Goal: Task Accomplishment & Management: Use online tool/utility

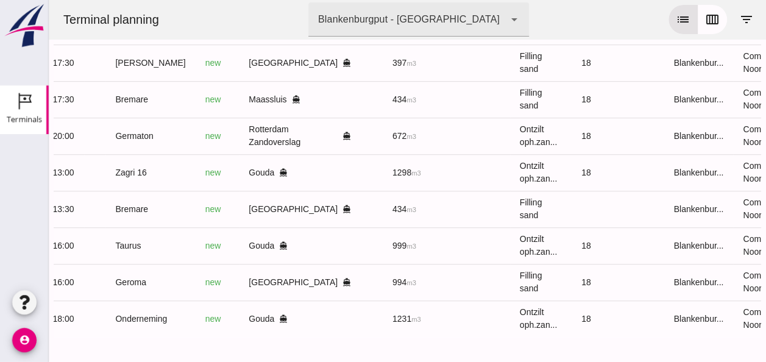
scroll to position [0, 326]
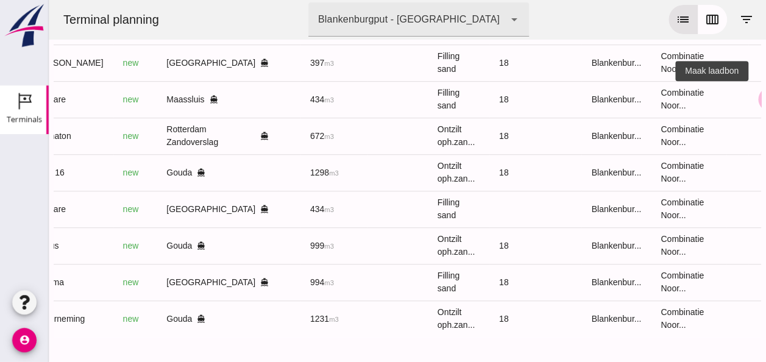
click at [764, 94] on icon "receipt_long" at bounding box center [769, 99] width 11 height 11
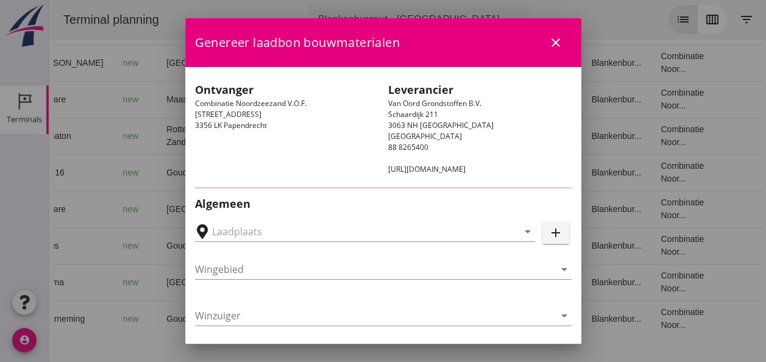
type input "[PERSON_NAME], [GEOGRAPHIC_DATA]"
type input "Bremare"
type input "[PERSON_NAME]"
type input "Ophoogzand (6120)"
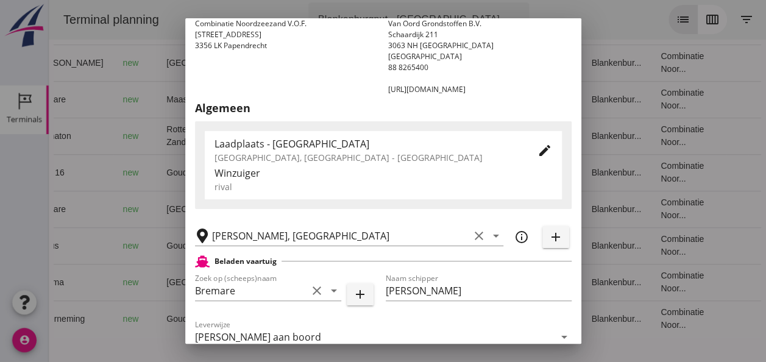
scroll to position [183, 0]
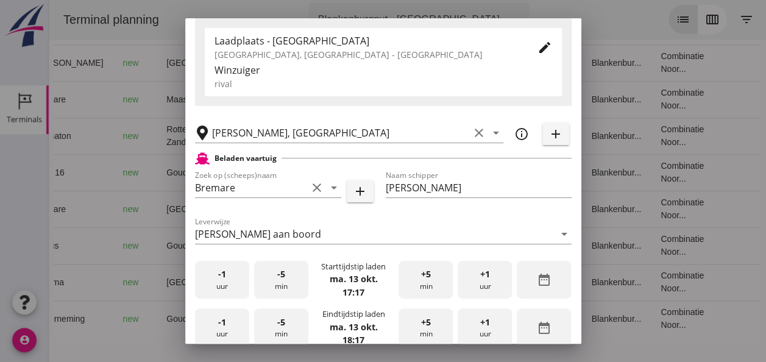
click at [230, 291] on div "-1 uur" at bounding box center [222, 280] width 54 height 38
drag, startPoint x: 486, startPoint y: 274, endPoint x: 448, endPoint y: 274, distance: 38.4
click at [482, 275] on div "+1 uur" at bounding box center [484, 280] width 54 height 38
click at [407, 278] on div "+5 min" at bounding box center [425, 280] width 54 height 38
click at [408, 277] on div "+5 min" at bounding box center [425, 280] width 54 height 38
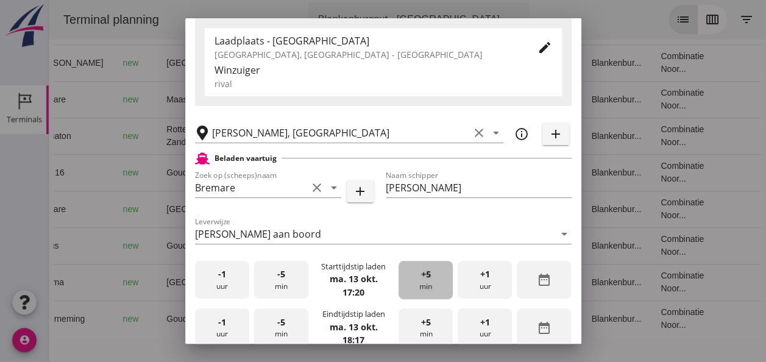
click at [409, 277] on div "+5 min" at bounding box center [425, 280] width 54 height 38
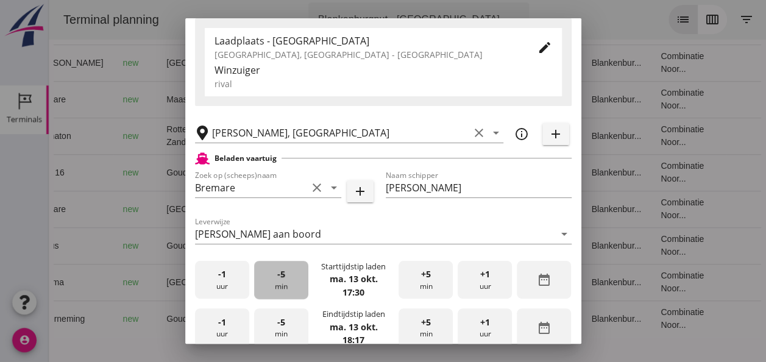
click at [280, 278] on span "-5" at bounding box center [281, 273] width 8 height 13
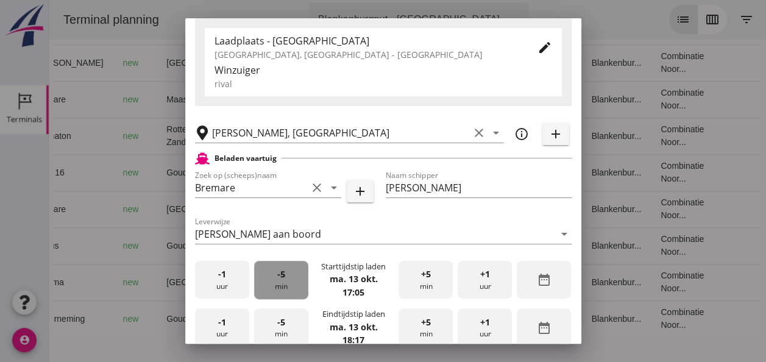
click at [280, 278] on span "-5" at bounding box center [281, 273] width 8 height 13
click at [280, 277] on span "-5" at bounding box center [281, 273] width 8 height 13
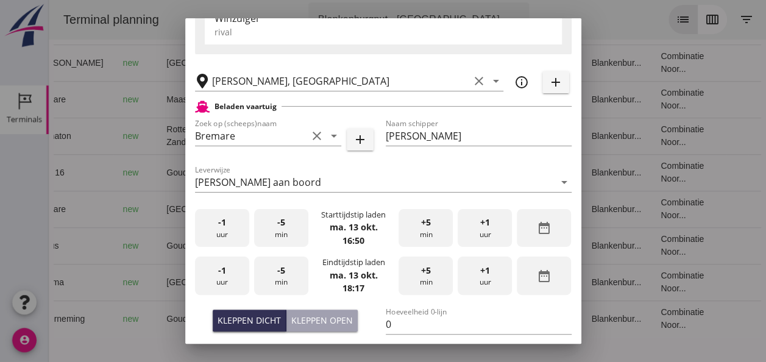
scroll to position [305, 0]
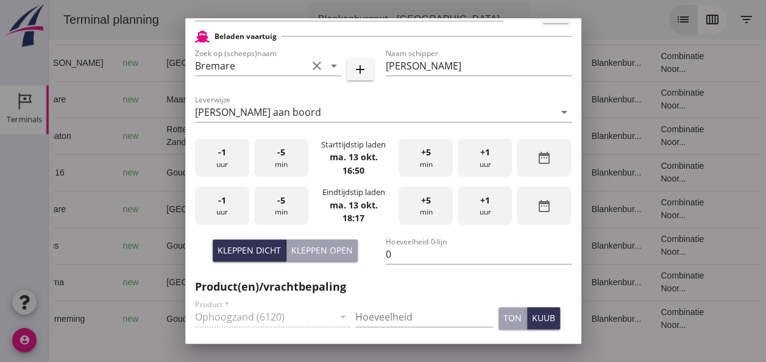
click at [223, 210] on div "-1 uur" at bounding box center [222, 205] width 54 height 38
click at [288, 211] on div "-5 min" at bounding box center [281, 205] width 54 height 38
click at [274, 247] on div "Kleppen dicht" at bounding box center [248, 250] width 63 height 13
click at [391, 251] on input "0" at bounding box center [479, 253] width 186 height 19
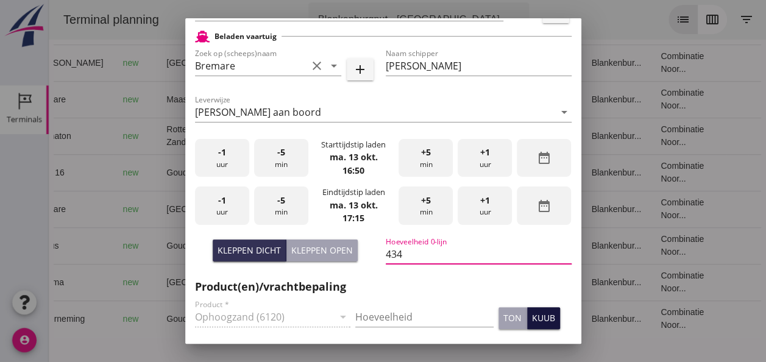
type input "434"
click at [532, 314] on div "kuub" at bounding box center [543, 317] width 23 height 13
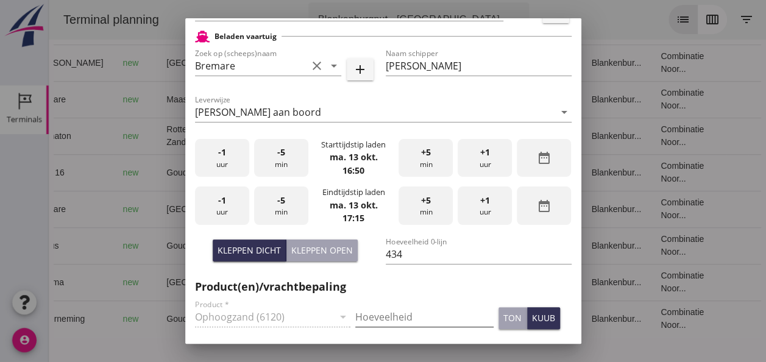
drag, startPoint x: 359, startPoint y: 318, endPoint x: 404, endPoint y: 327, distance: 45.3
click at [362, 318] on input "Hoeveelheid" at bounding box center [424, 316] width 138 height 19
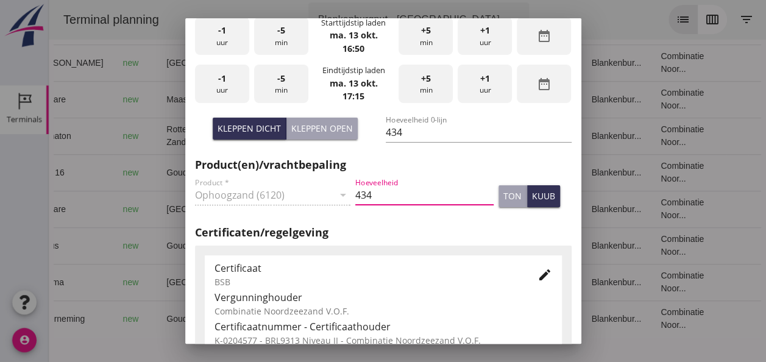
scroll to position [609, 0]
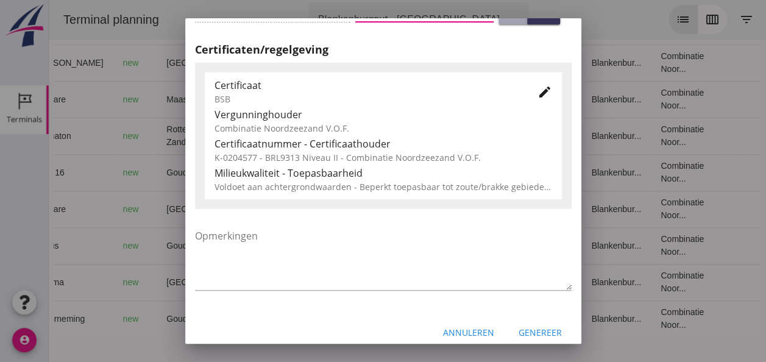
type input "434"
click at [538, 89] on icon "edit" at bounding box center [544, 92] width 15 height 15
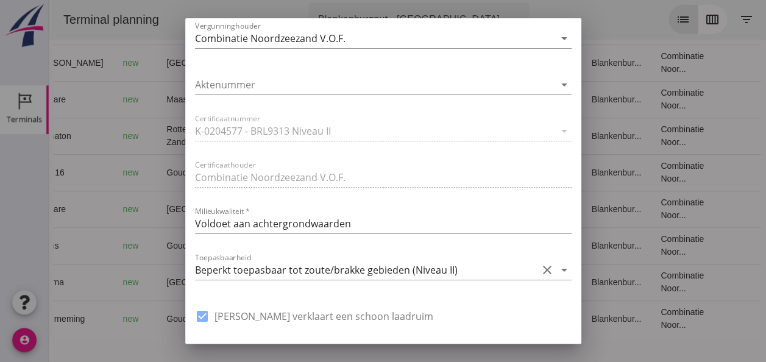
scroll to position [853, 0]
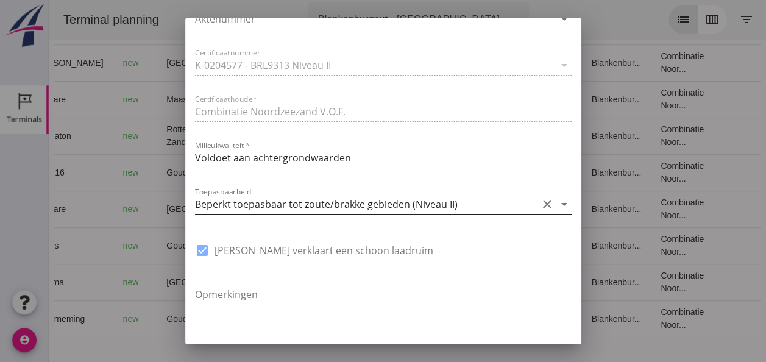
click at [557, 203] on icon "arrow_drop_down" at bounding box center [564, 204] width 15 height 15
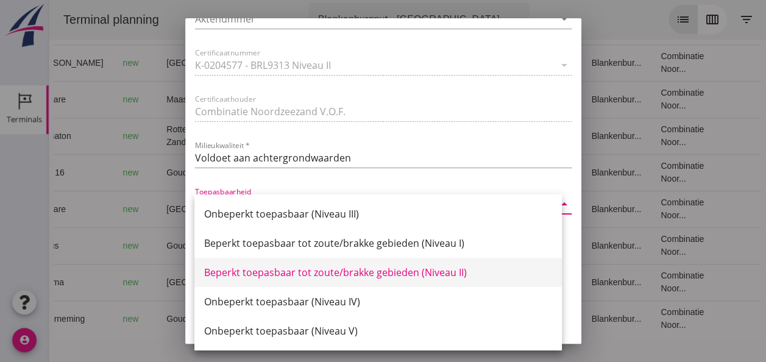
click at [459, 276] on div "Beperkt toepasbaar tot zoute/brakke gebieden (Niveau II)" at bounding box center [378, 272] width 348 height 15
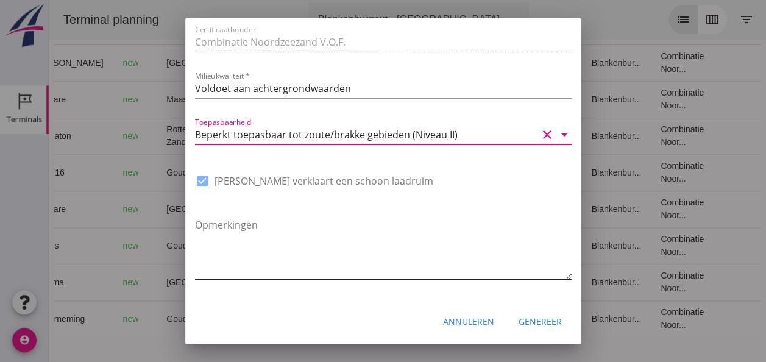
scroll to position [923, 0]
click at [540, 323] on div "Genereer" at bounding box center [539, 320] width 43 height 13
